Goal: Find specific page/section: Find specific page/section

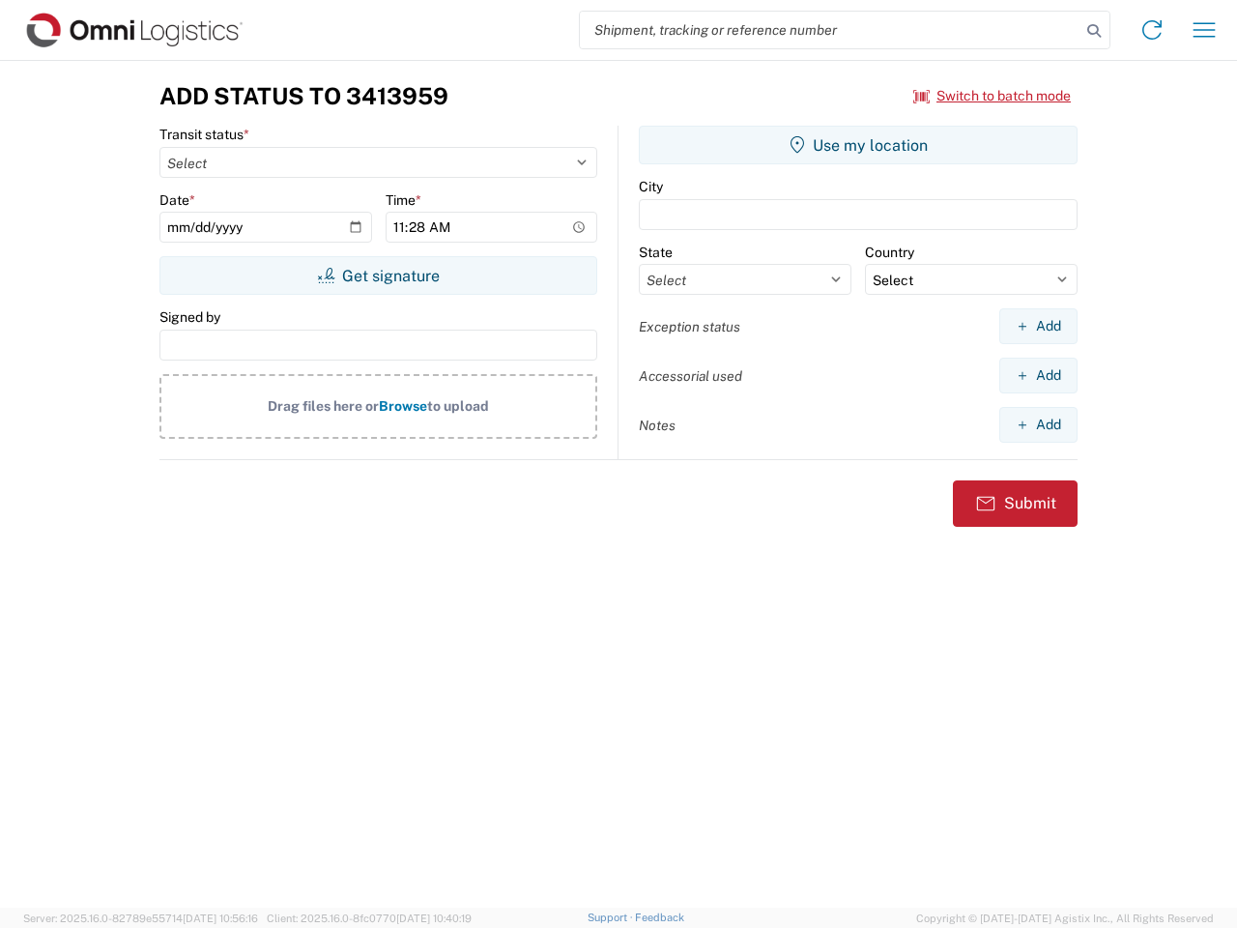
click at [830, 30] on input "search" at bounding box center [830, 30] width 501 height 37
click at [1094, 31] on icon at bounding box center [1094, 30] width 27 height 27
click at [1152, 30] on icon at bounding box center [1152, 29] width 31 height 31
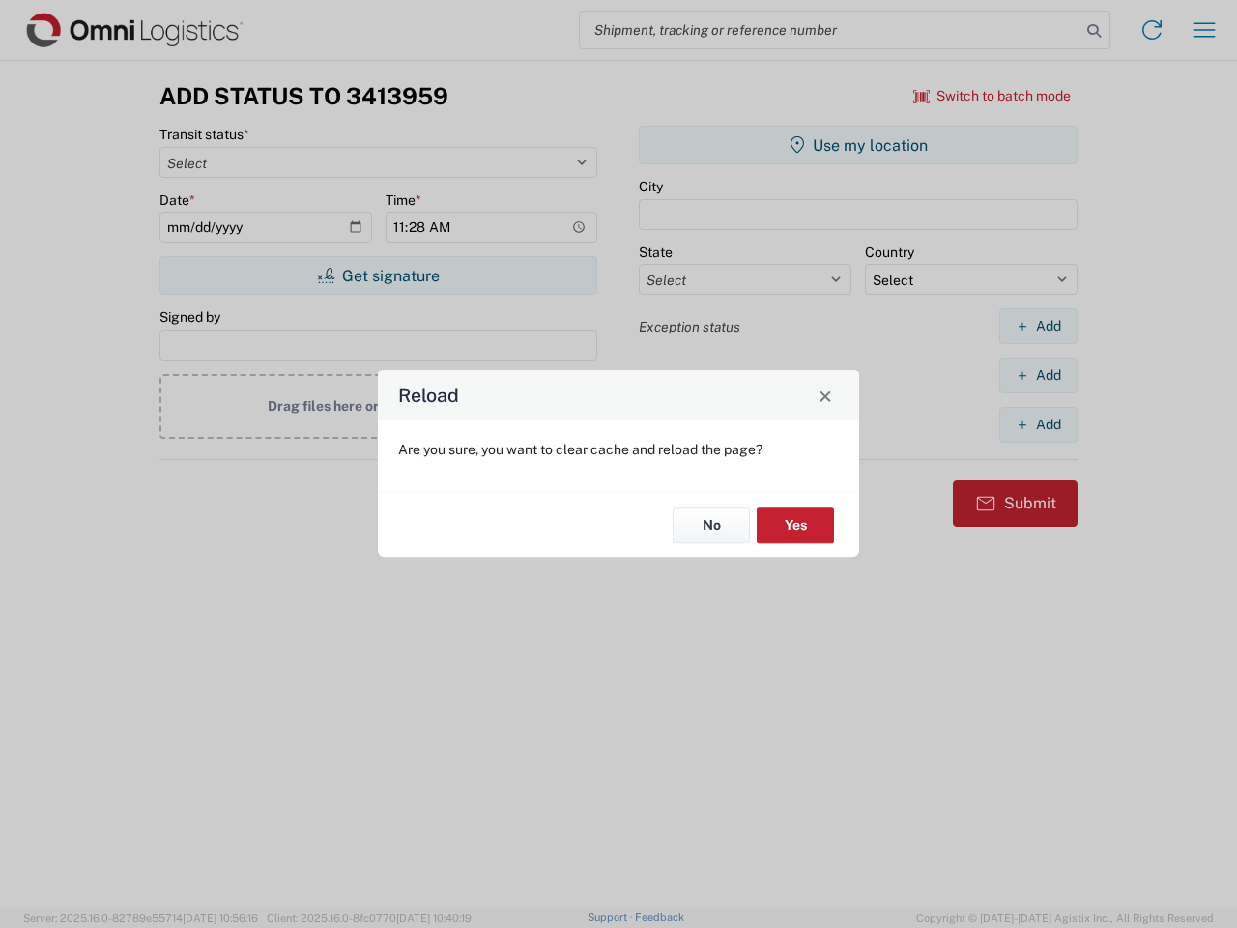
click at [1204, 30] on div "Reload Are you sure, you want to clear cache and reload the page? No Yes" at bounding box center [618, 464] width 1237 height 928
click at [993, 96] on div "Reload Are you sure, you want to clear cache and reload the page? No Yes" at bounding box center [618, 464] width 1237 height 928
click at [378, 275] on div "Reload Are you sure, you want to clear cache and reload the page? No Yes" at bounding box center [618, 464] width 1237 height 928
click at [858, 145] on div "Reload Are you sure, you want to clear cache and reload the page? No Yes" at bounding box center [618, 464] width 1237 height 928
click at [1038, 326] on div "Reload Are you sure, you want to clear cache and reload the page? No Yes" at bounding box center [618, 464] width 1237 height 928
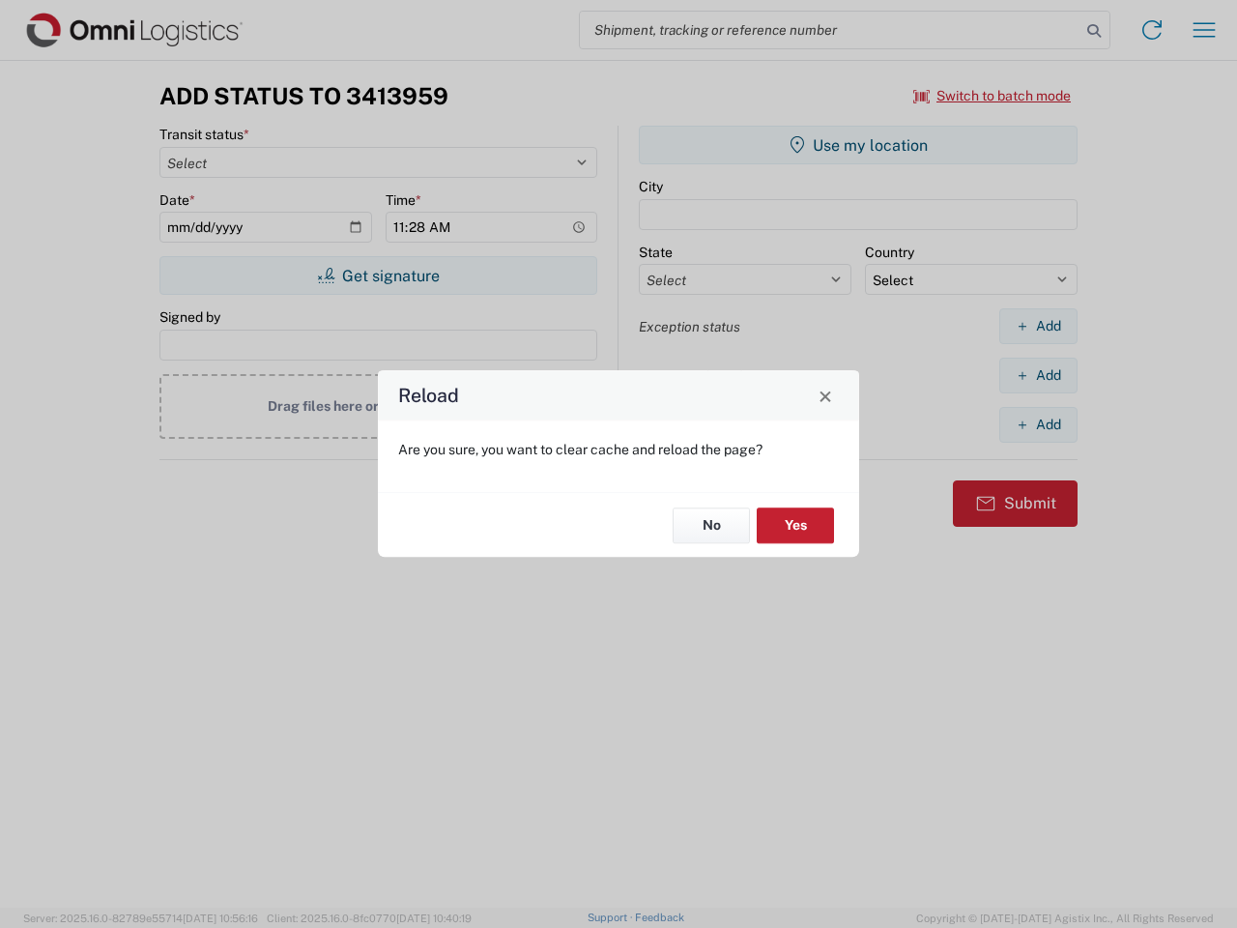
click at [1038, 375] on div "Reload Are you sure, you want to clear cache and reload the page? No Yes" at bounding box center [618, 464] width 1237 height 928
click at [1038, 424] on div "Reload Are you sure, you want to clear cache and reload the page? No Yes" at bounding box center [618, 464] width 1237 height 928
